Goal: Find specific page/section: Locate a particular part of the current website

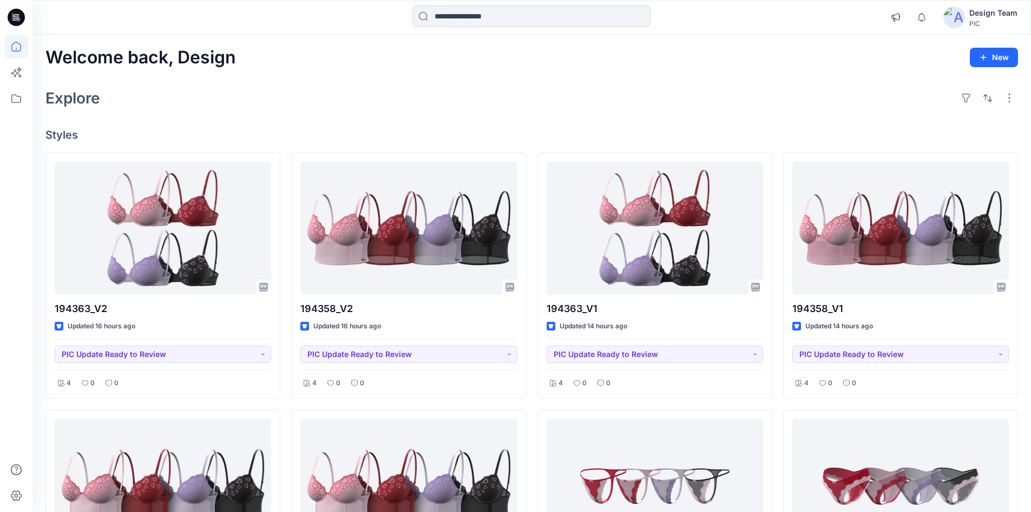
scroll to position [306, 0]
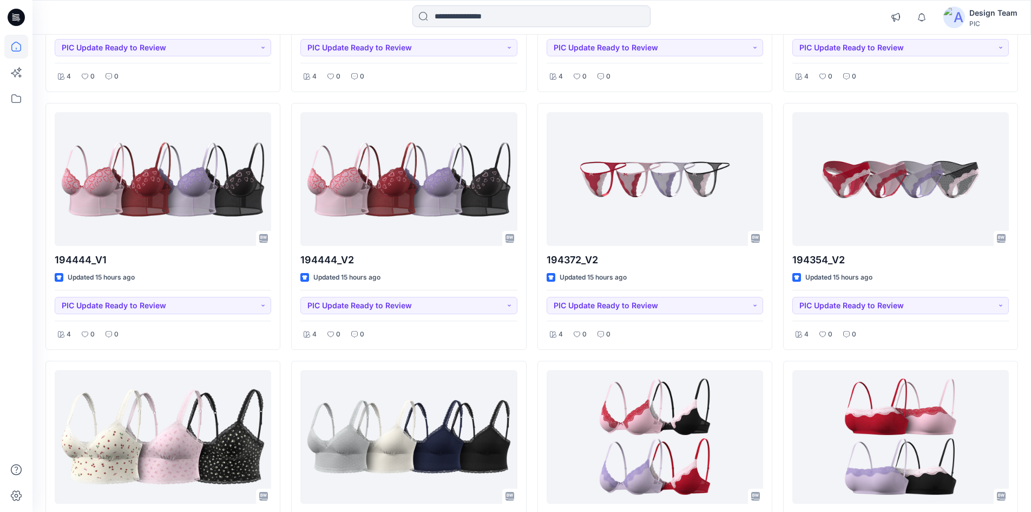
click at [454, 17] on input at bounding box center [532, 16] width 238 height 22
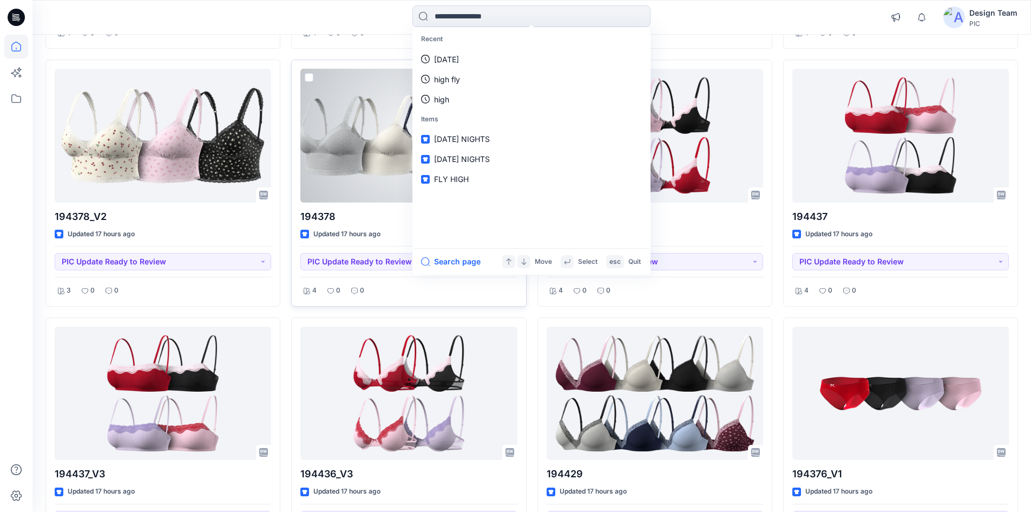
scroll to position [740, 0]
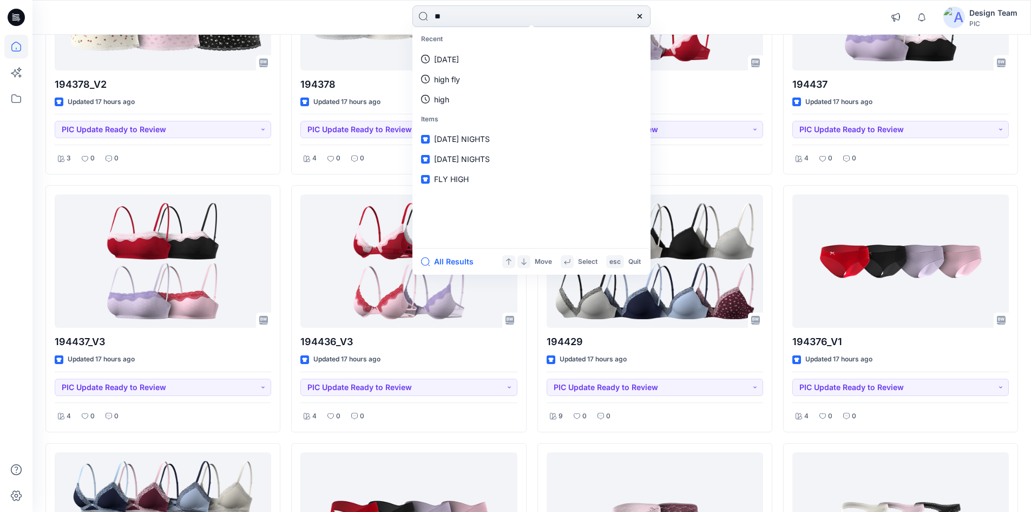
type input "***"
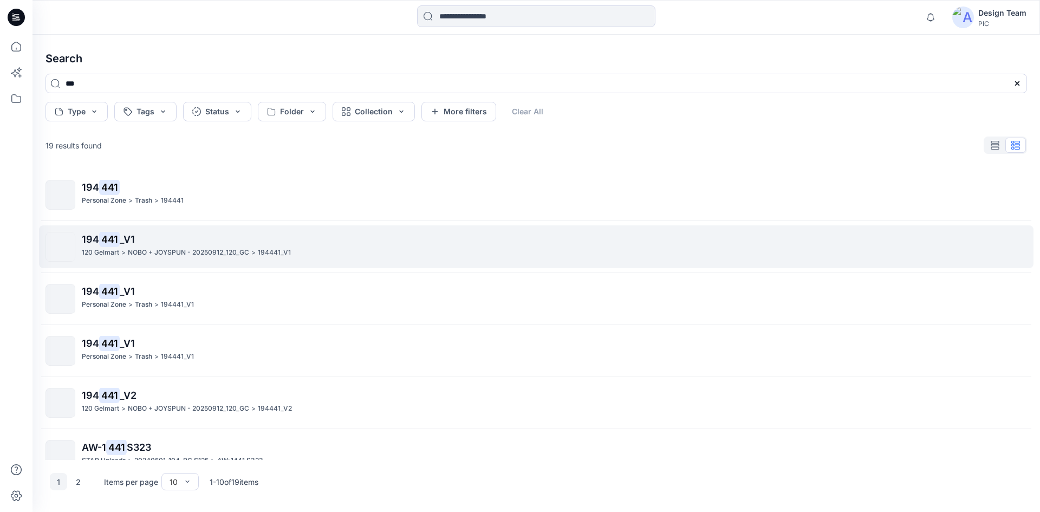
click at [239, 253] on p "NOBO + JOYSPUN - 20250912_120_GC" at bounding box center [188, 252] width 121 height 11
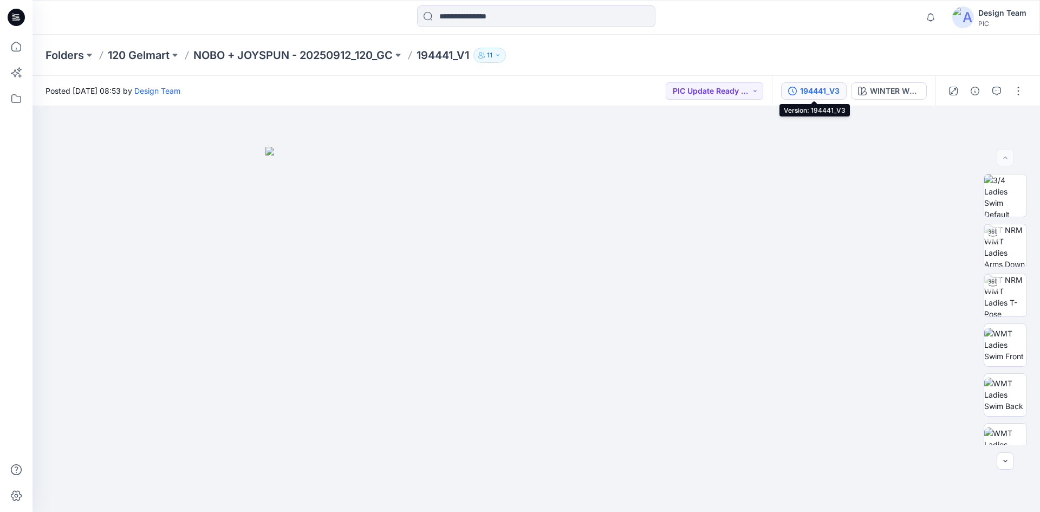
click at [809, 87] on div "194441_V3" at bounding box center [820, 91] width 40 height 12
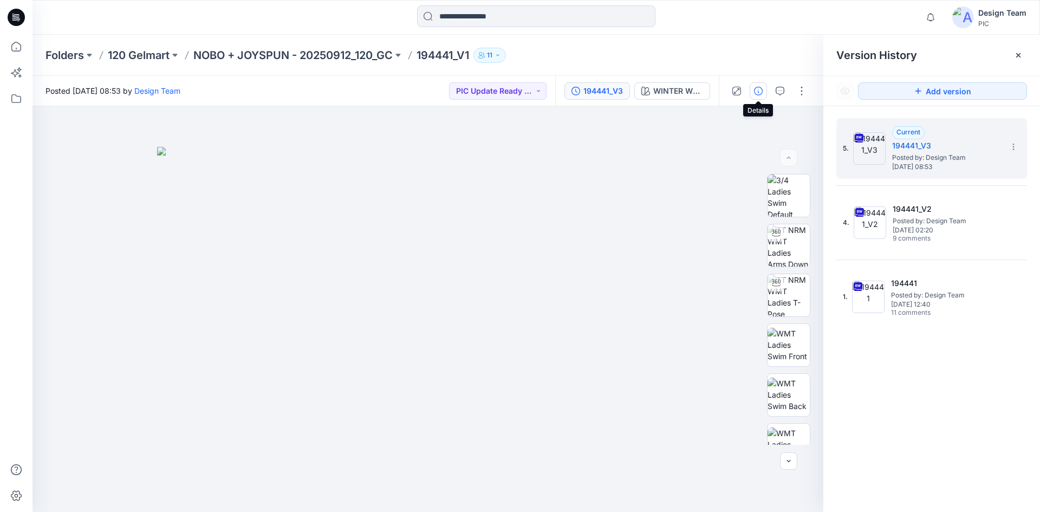
click at [760, 88] on icon "button" at bounding box center [758, 91] width 9 height 9
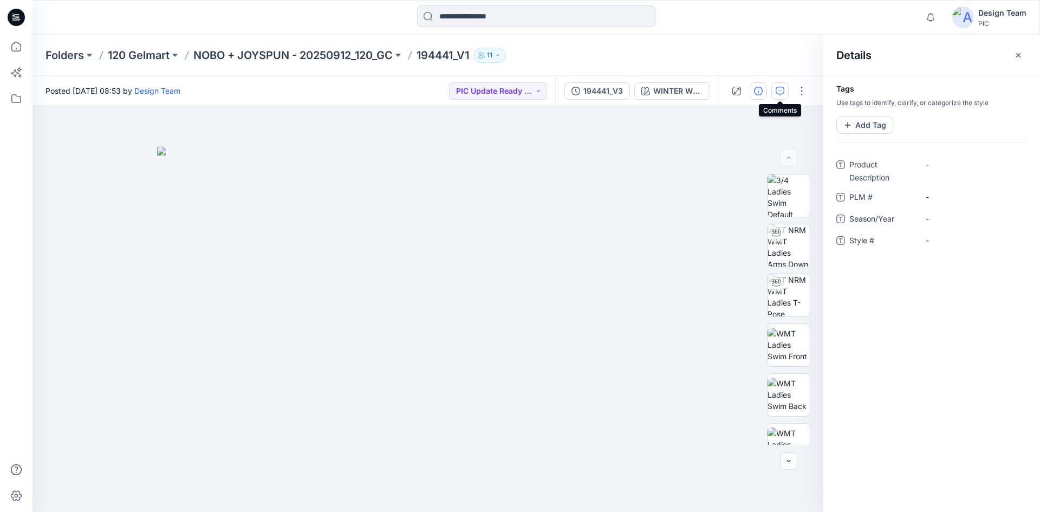
click at [774, 93] on button "button" at bounding box center [779, 90] width 17 height 17
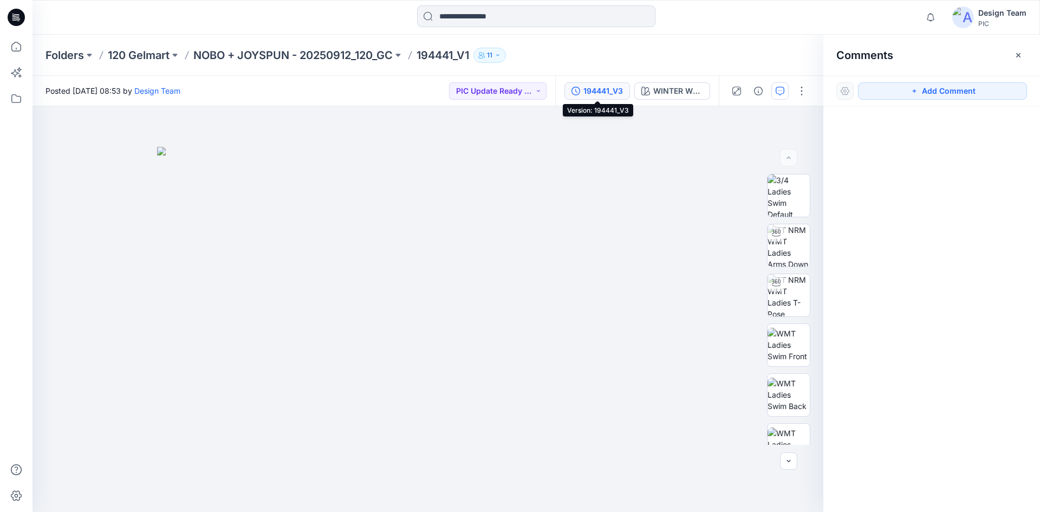
click at [599, 87] on div "194441_V3" at bounding box center [603, 91] width 40 height 12
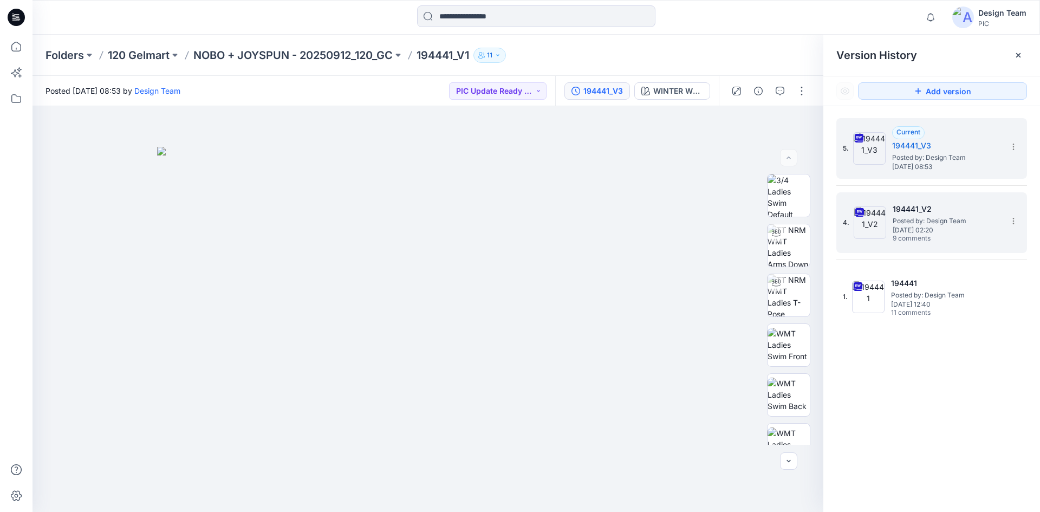
click at [903, 221] on span "Posted by: Design Team" at bounding box center [946, 220] width 108 height 11
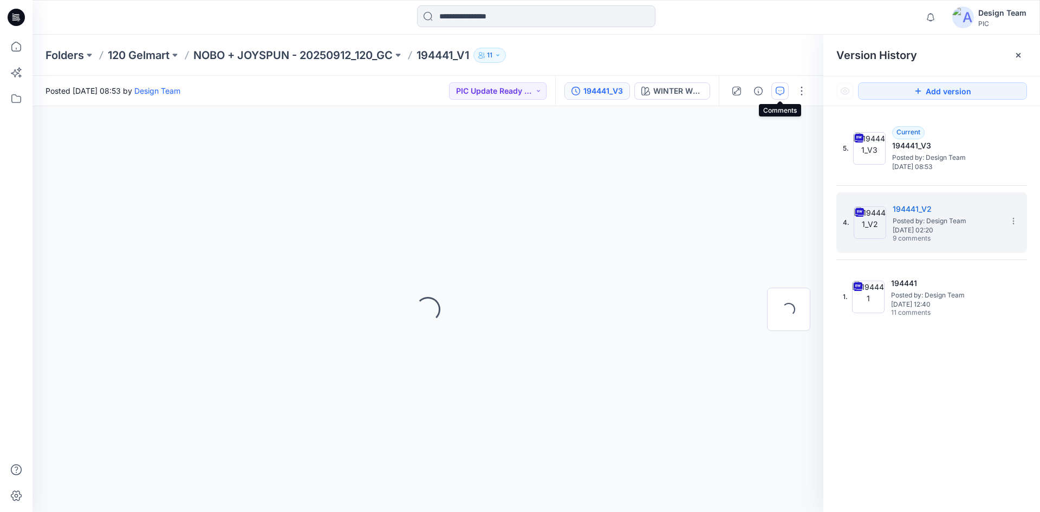
click at [777, 93] on icon "button" at bounding box center [779, 91] width 9 height 9
